Goal: Task Accomplishment & Management: Manage account settings

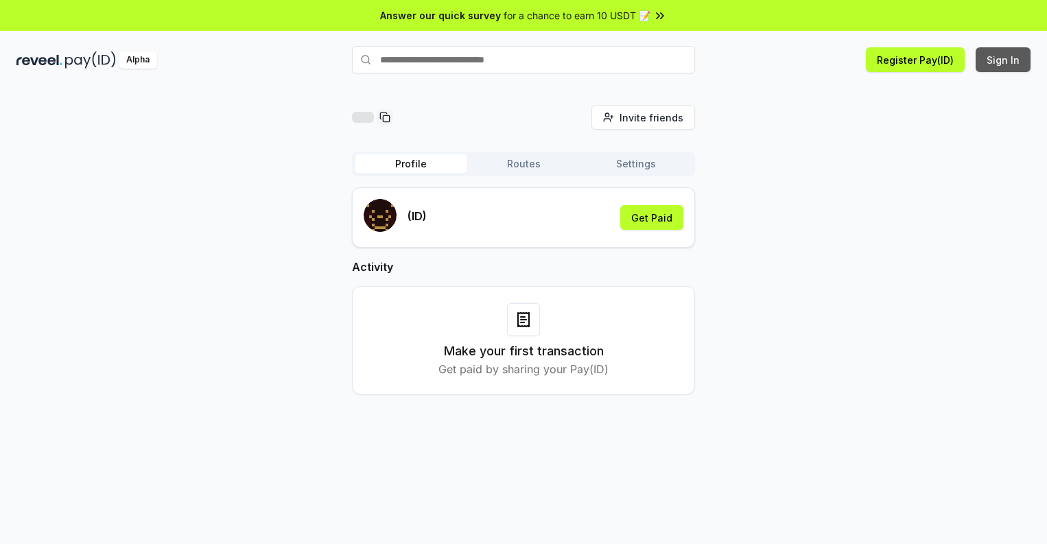
click at [1004, 60] on button "Sign In" at bounding box center [1003, 59] width 55 height 25
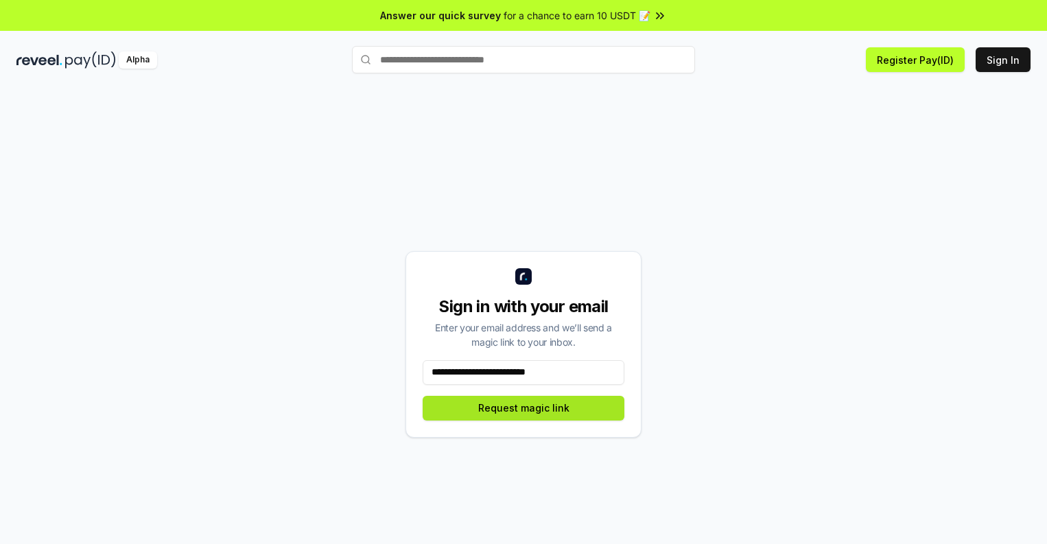
type input "**********"
click at [524, 408] on button "Request magic link" at bounding box center [524, 408] width 202 height 25
